Goal: Transaction & Acquisition: Purchase product/service

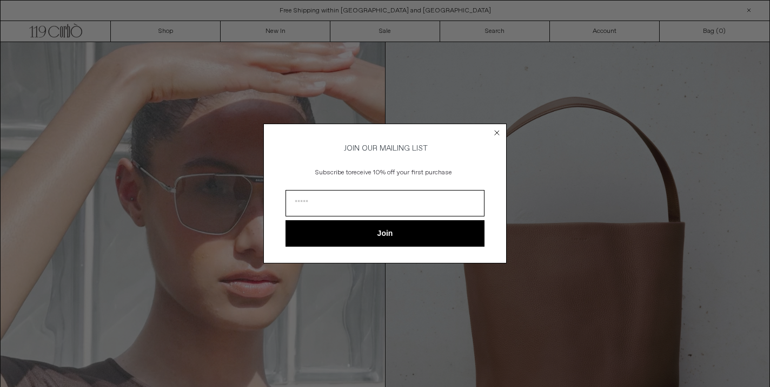
click at [496, 129] on circle "Close dialog" at bounding box center [497, 133] width 10 height 10
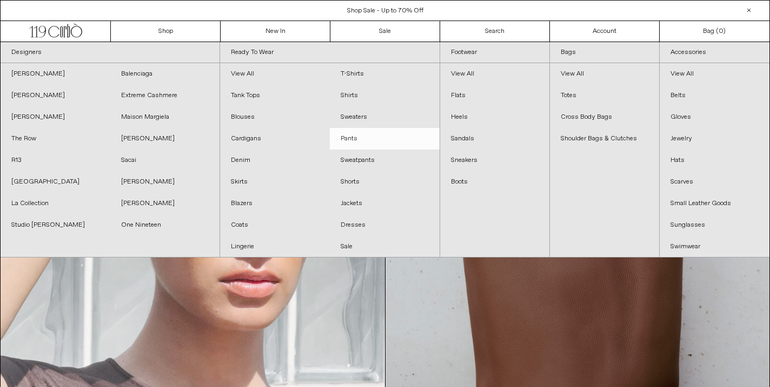
click at [355, 138] on link "Pants" at bounding box center [385, 139] width 110 height 22
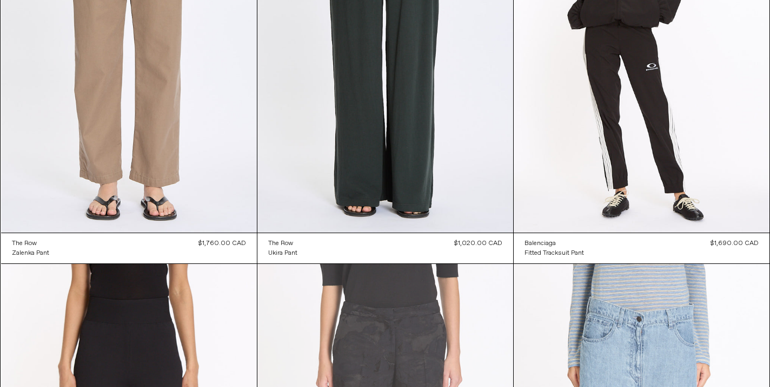
scroll to position [207, 0]
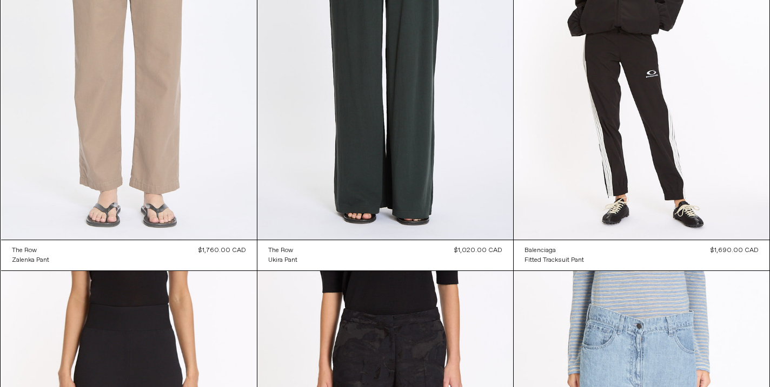
click at [153, 142] on at bounding box center [129, 48] width 256 height 384
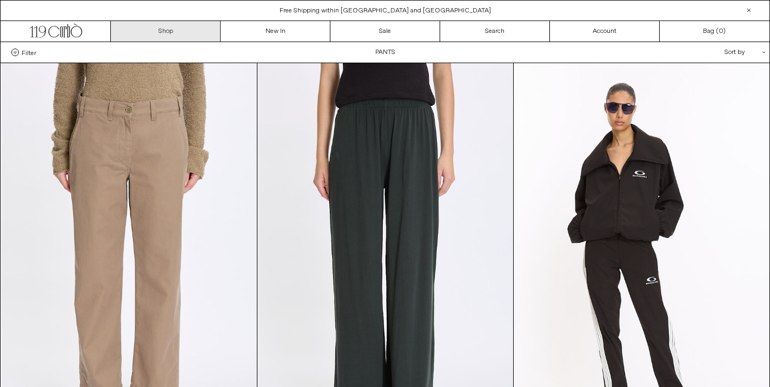
scroll to position [0, 0]
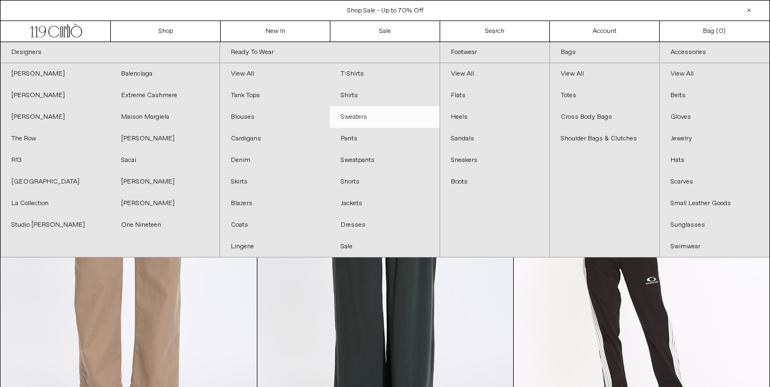
click at [375, 114] on link "Sweaters" at bounding box center [385, 117] width 110 height 22
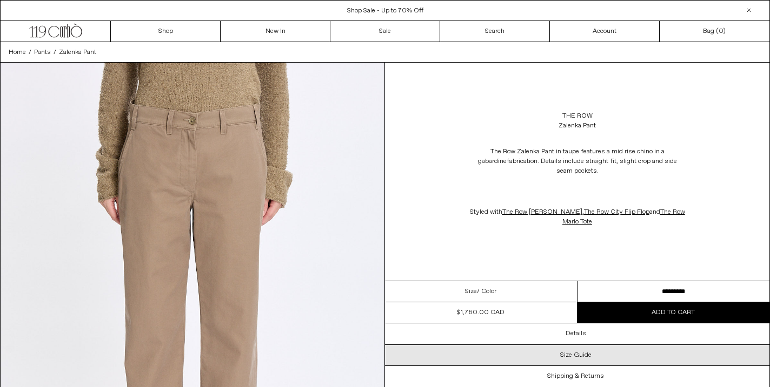
click at [587, 352] on h3 "Size Guide" at bounding box center [575, 356] width 31 height 8
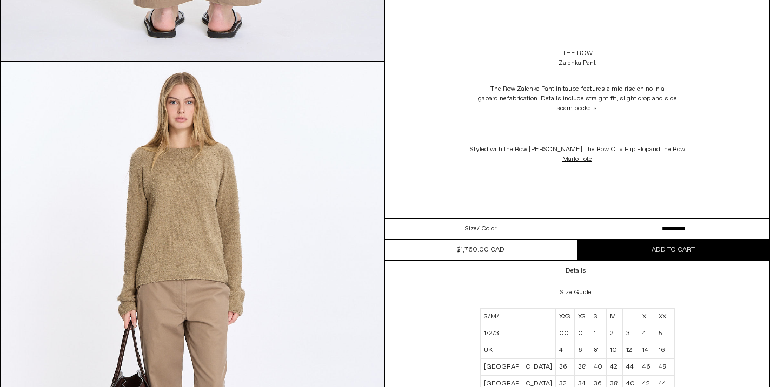
scroll to position [1432, 0]
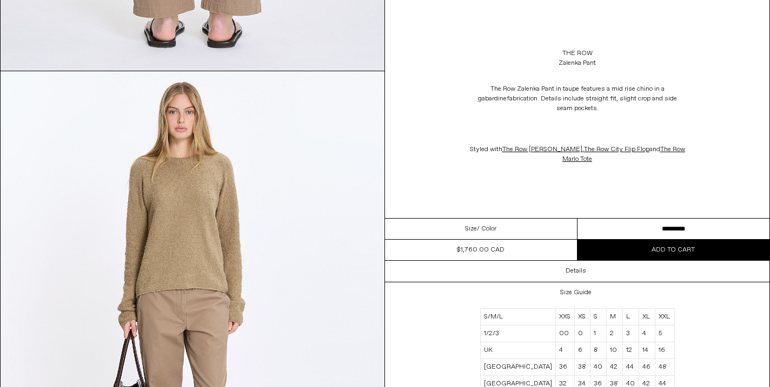
click at [502, 222] on div "Size / Color" at bounding box center [481, 229] width 192 height 21
click at [486, 224] on span "/ Color" at bounding box center [486, 229] width 19 height 10
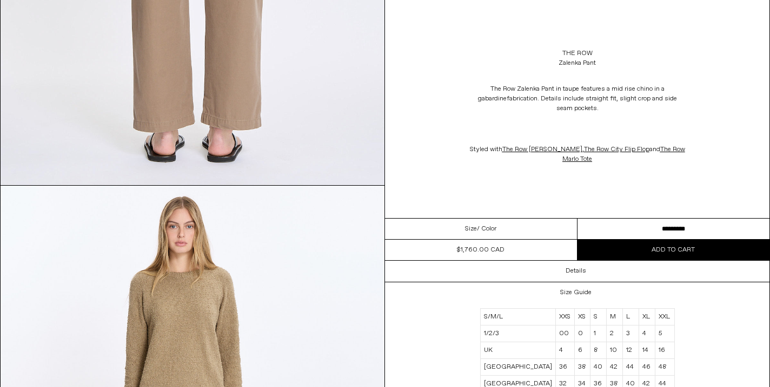
scroll to position [1338, 0]
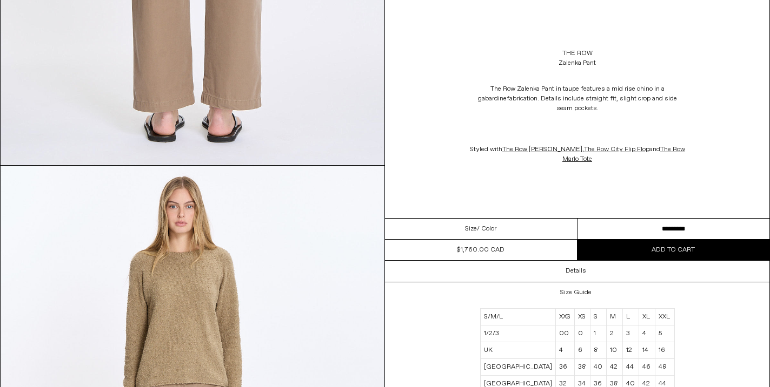
click at [643, 242] on button "Add to cart" at bounding box center [673, 250] width 192 height 21
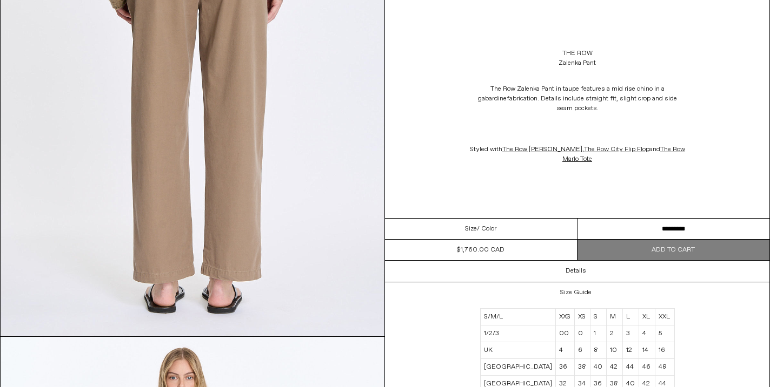
scroll to position [1314, 0]
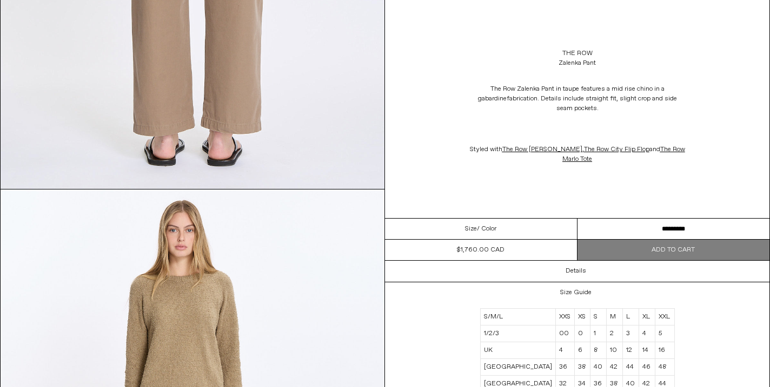
click at [479, 224] on span "/ Color" at bounding box center [486, 229] width 19 height 10
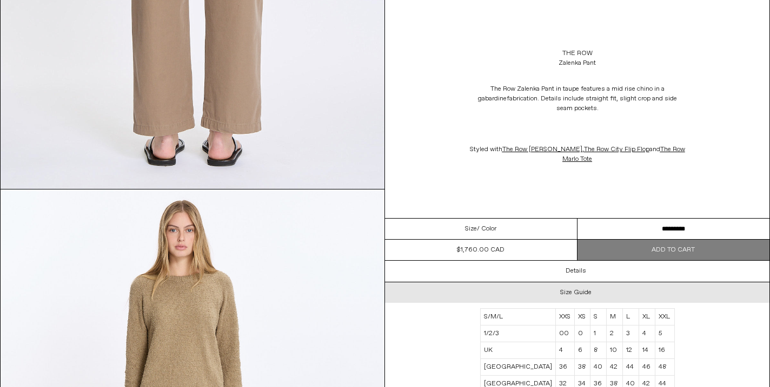
click at [574, 289] on h3 "Size Guide" at bounding box center [575, 293] width 31 height 8
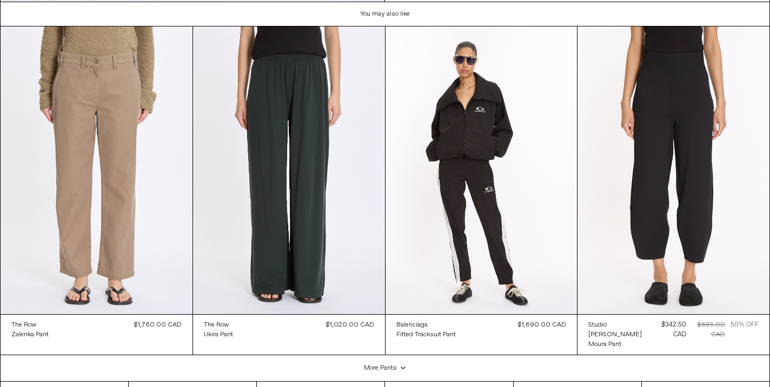
scroll to position [1983, 0]
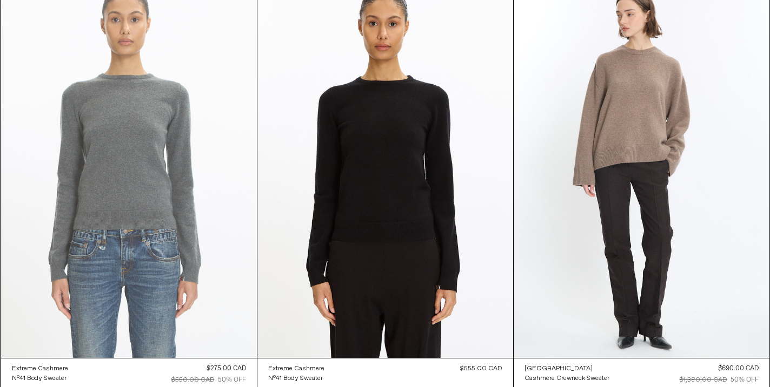
scroll to position [2994, 0]
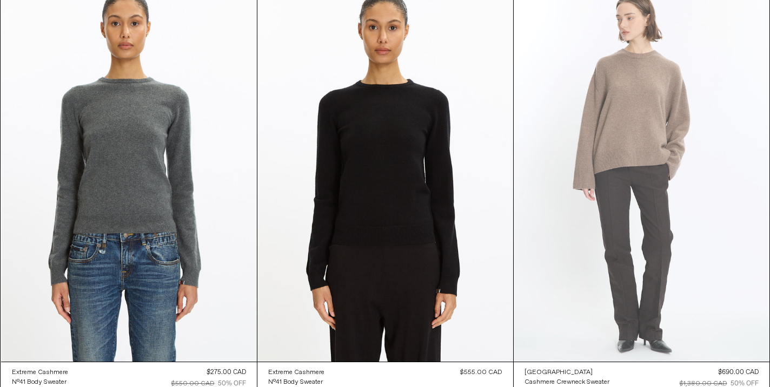
click at [645, 71] on at bounding box center [641, 171] width 256 height 384
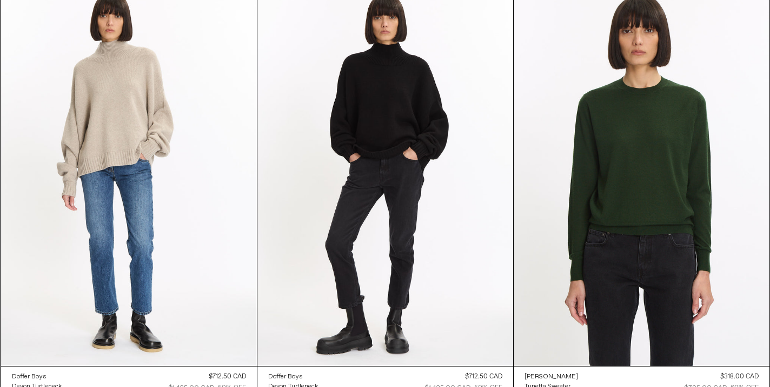
scroll to position [4150, 0]
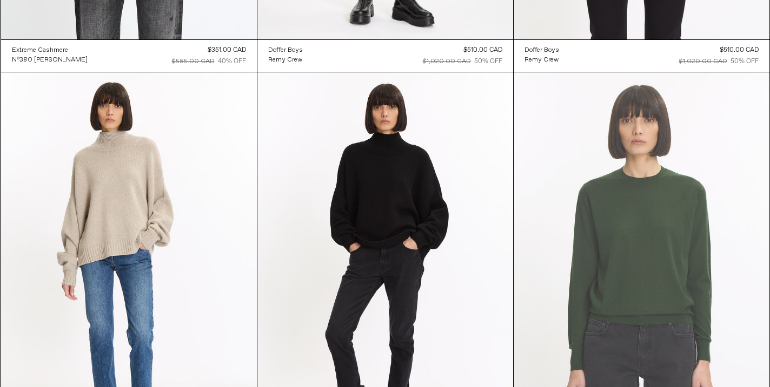
click at [627, 202] on at bounding box center [641, 264] width 256 height 384
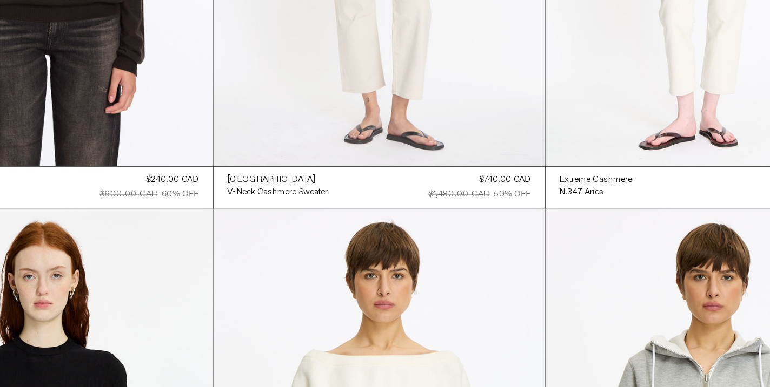
scroll to position [5224, 0]
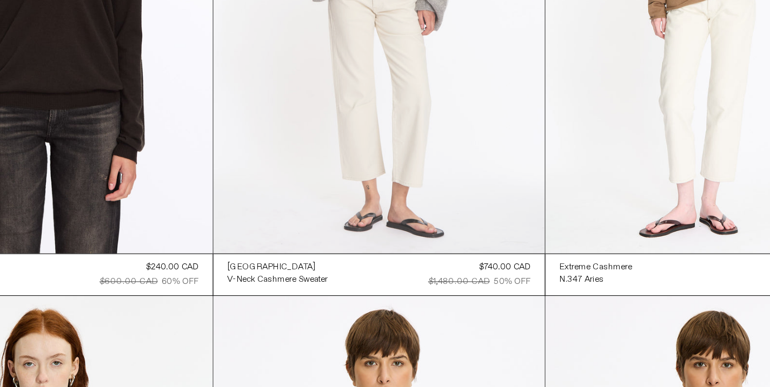
click at [272, 65] on at bounding box center [385, 23] width 256 height 384
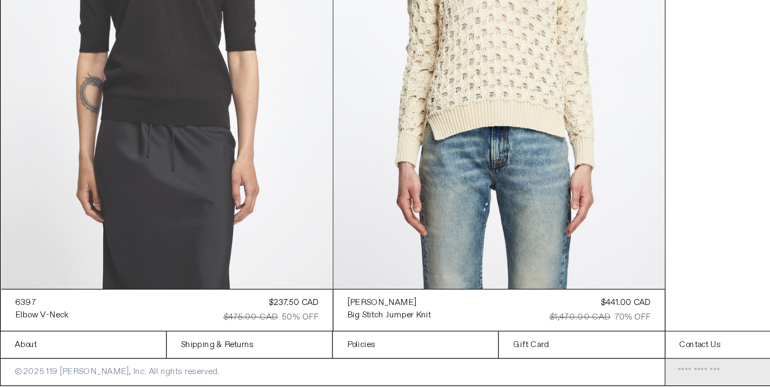
scroll to position [6376, 0]
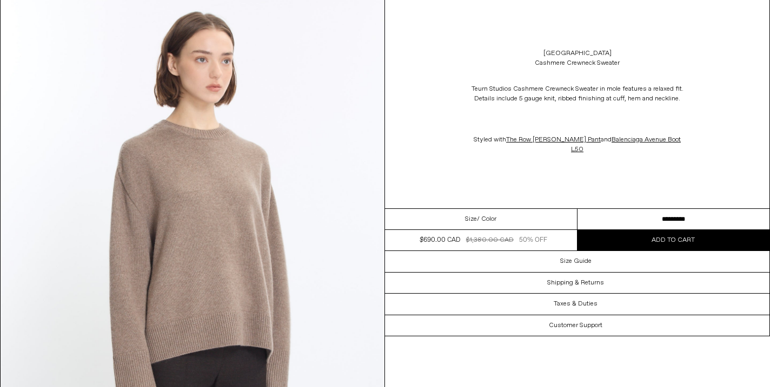
scroll to position [1018, 0]
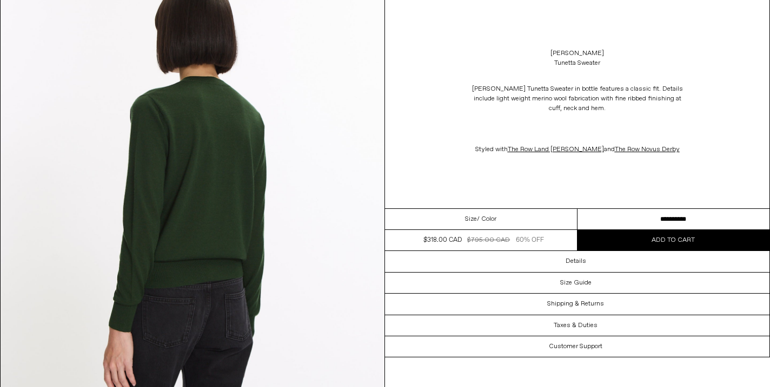
scroll to position [1548, 0]
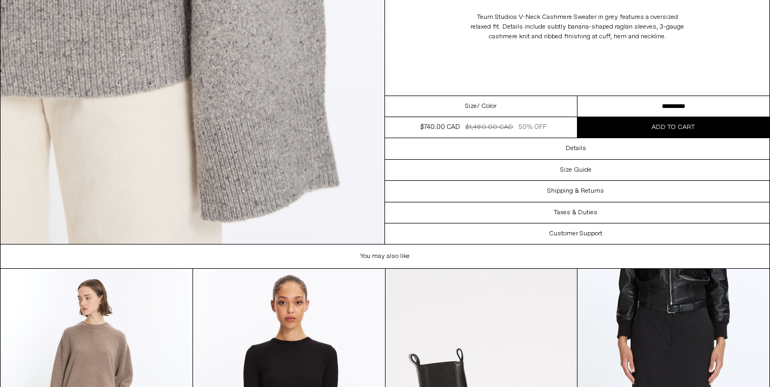
scroll to position [2227, 0]
